Goal: Communication & Community: Answer question/provide support

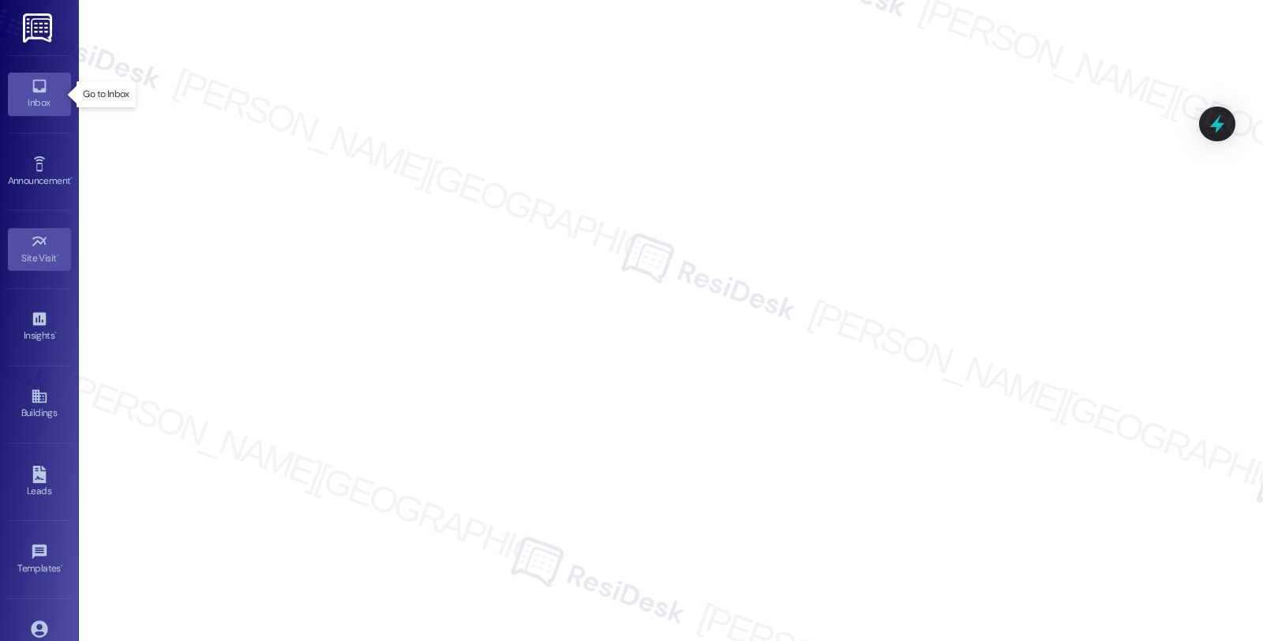
click at [39, 87] on icon at bounding box center [39, 85] width 17 height 17
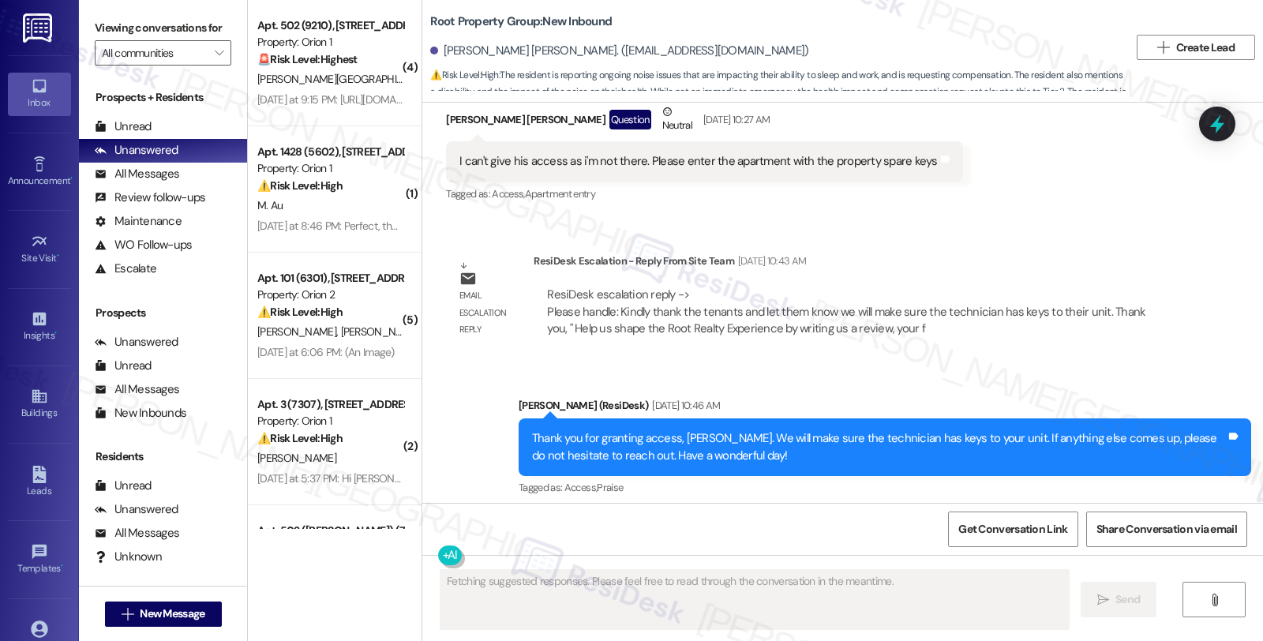
scroll to position [2283, 0]
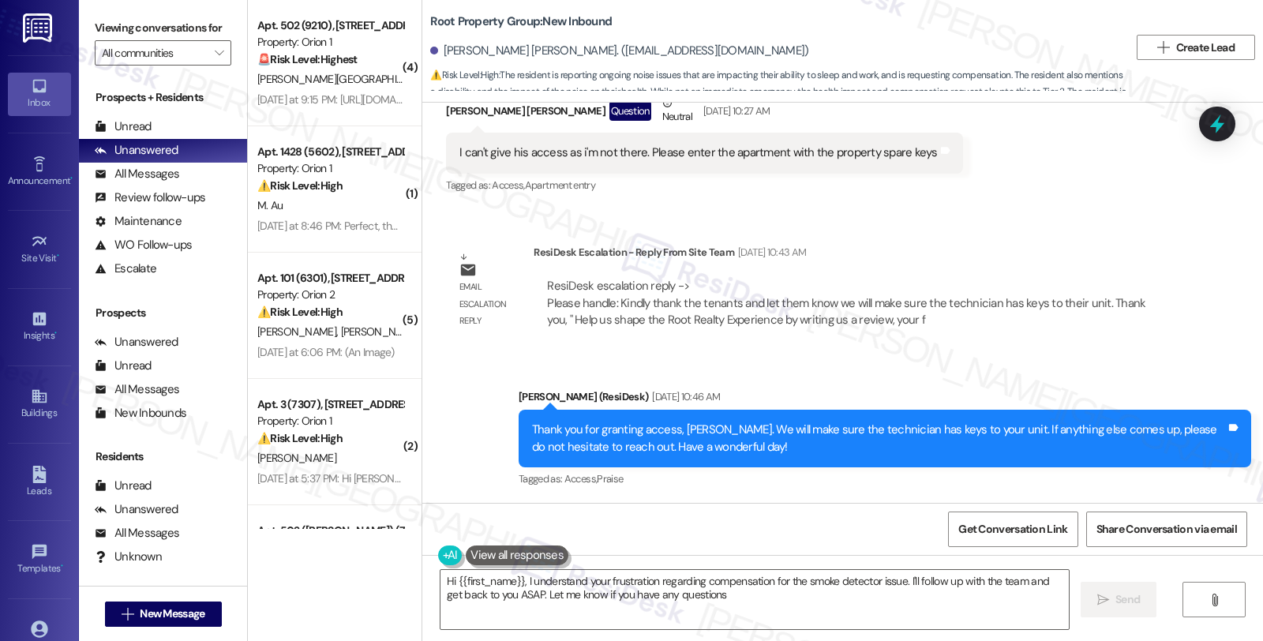
type textarea "Hi {{first_name}}, I understand your frustration regarding compensation for the…"
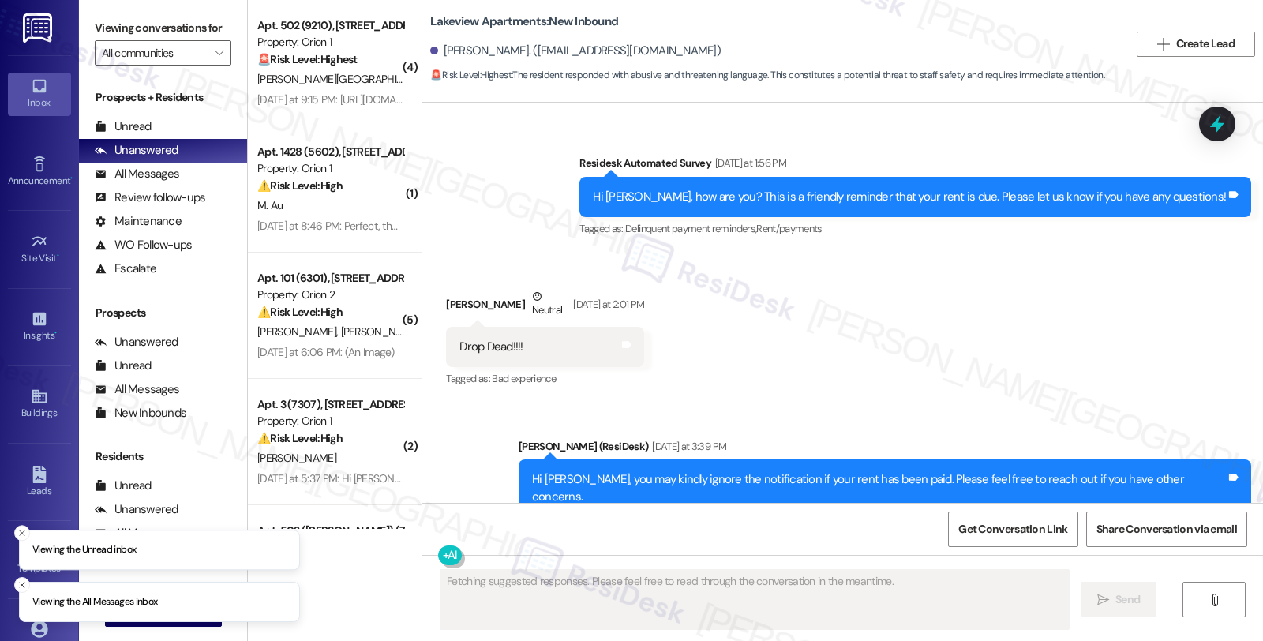
scroll to position [1520, 0]
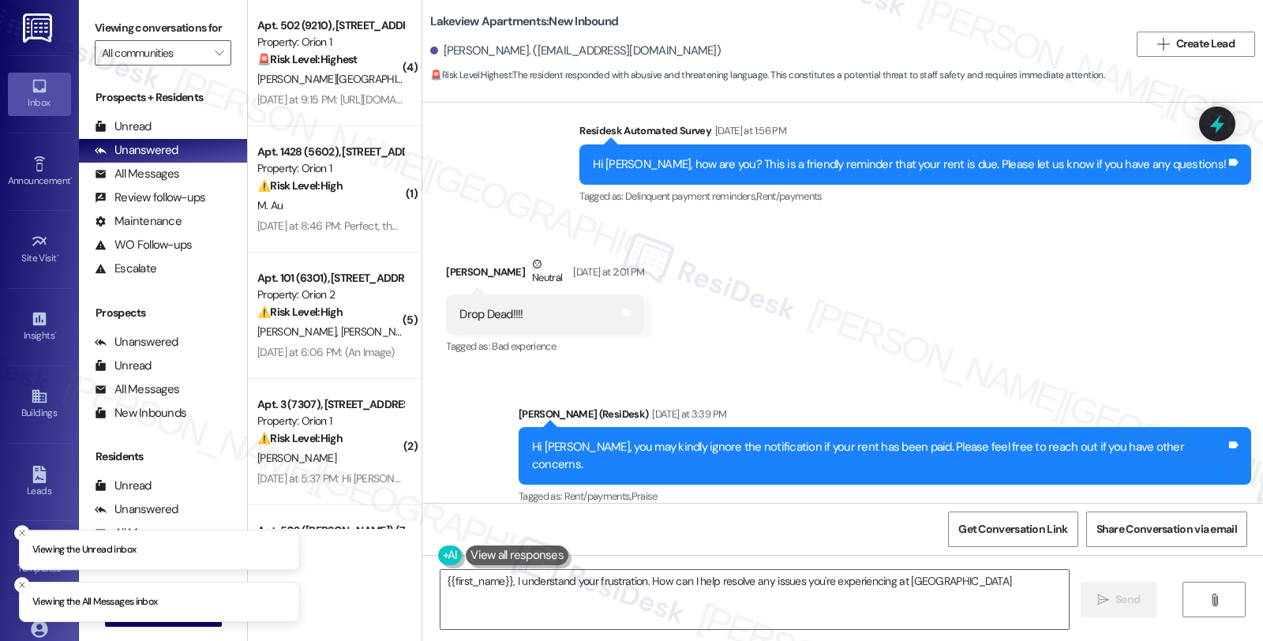
type textarea "{{first_name}}, I understand your frustration. How can I help resolve any issue…"
